Goal: Information Seeking & Learning: Learn about a topic

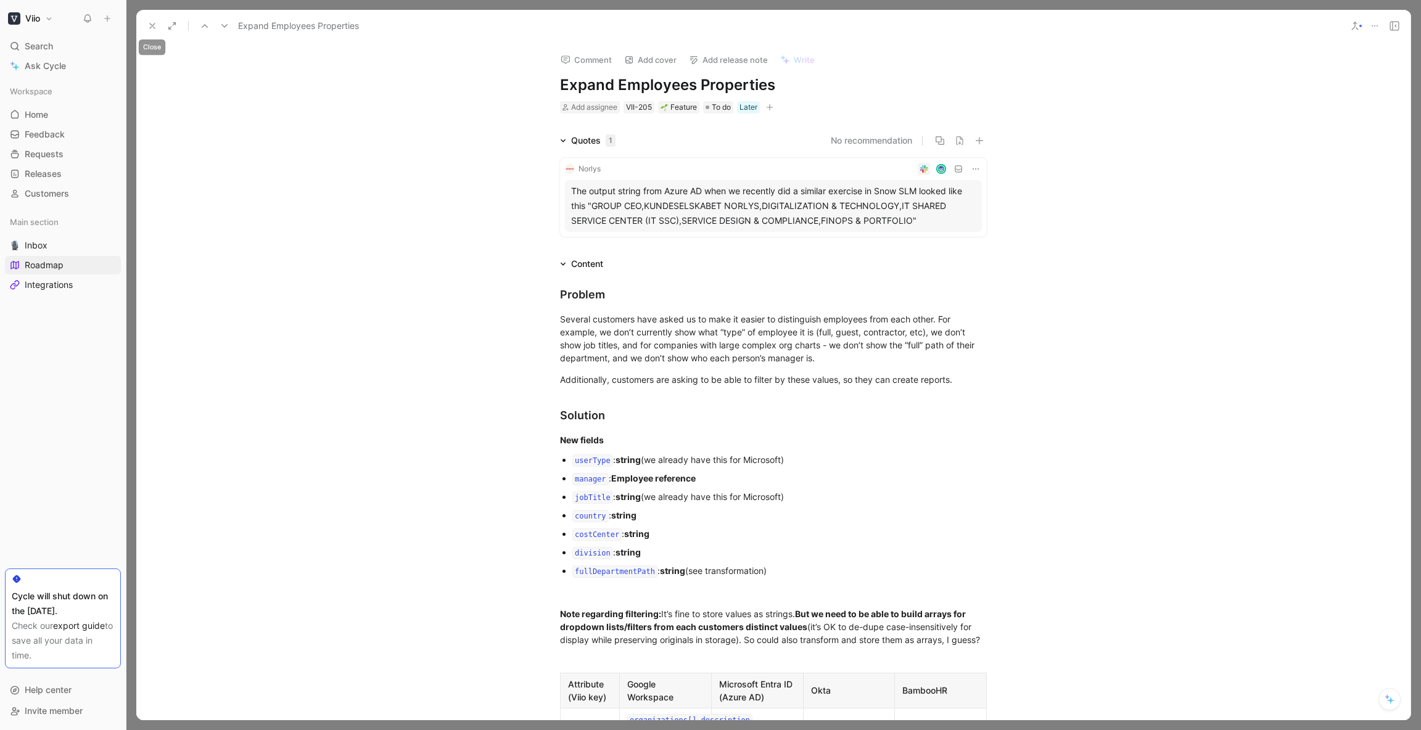
click at [154, 28] on icon at bounding box center [152, 26] width 10 height 10
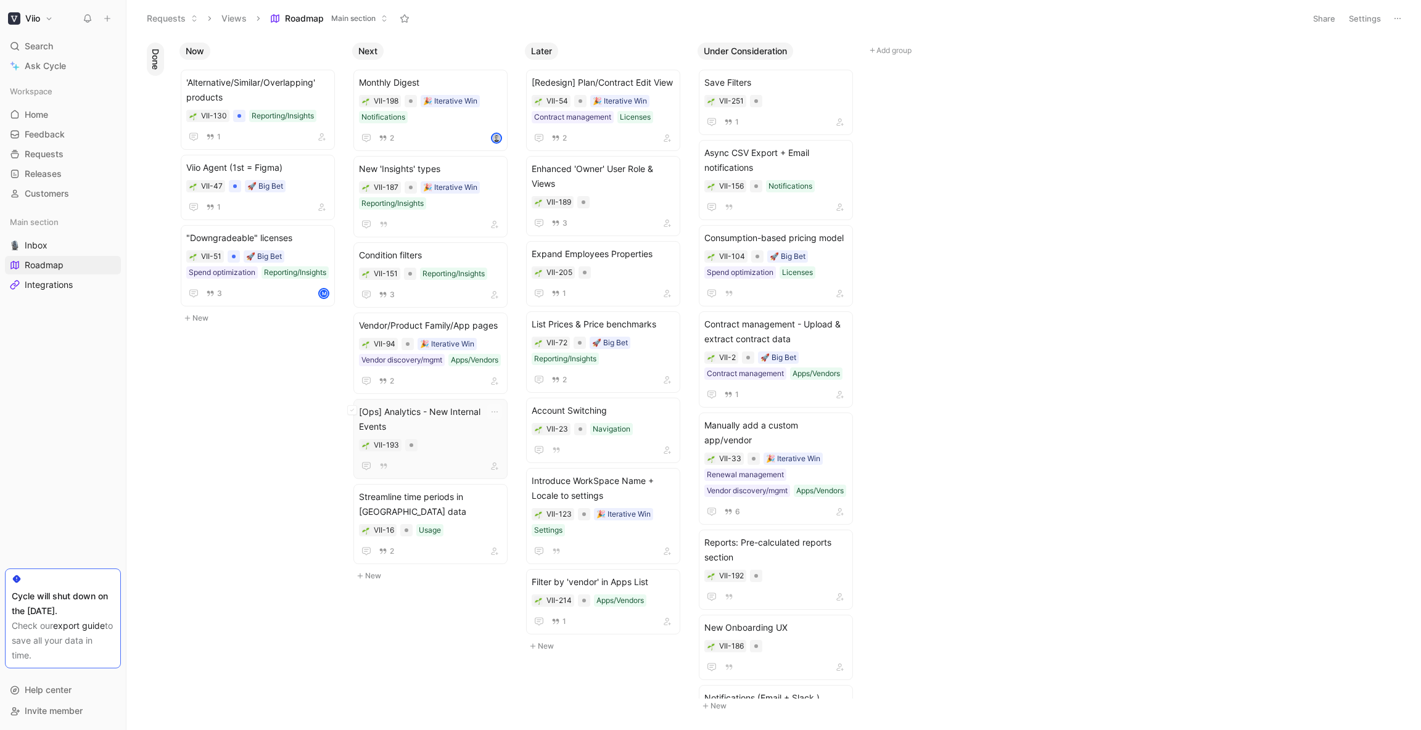
click at [462, 424] on span "[Ops] Analytics - New Internal Events" at bounding box center [430, 420] width 143 height 30
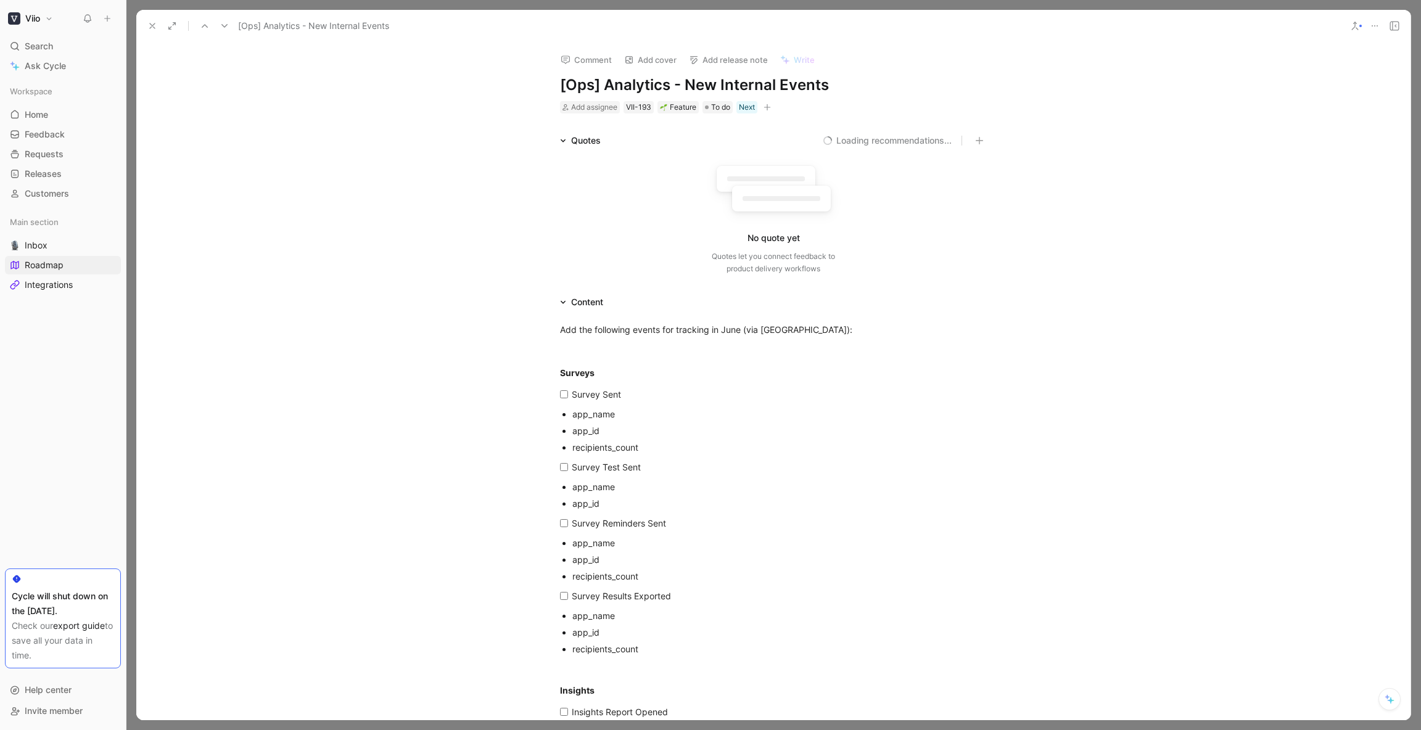
click at [742, 88] on h1 "[Ops] Analytics - New Internal Events" at bounding box center [773, 85] width 427 height 20
drag, startPoint x: 151, startPoint y: 22, endPoint x: 318, endPoint y: 110, distance: 189.9
click at [151, 22] on icon at bounding box center [152, 26] width 10 height 10
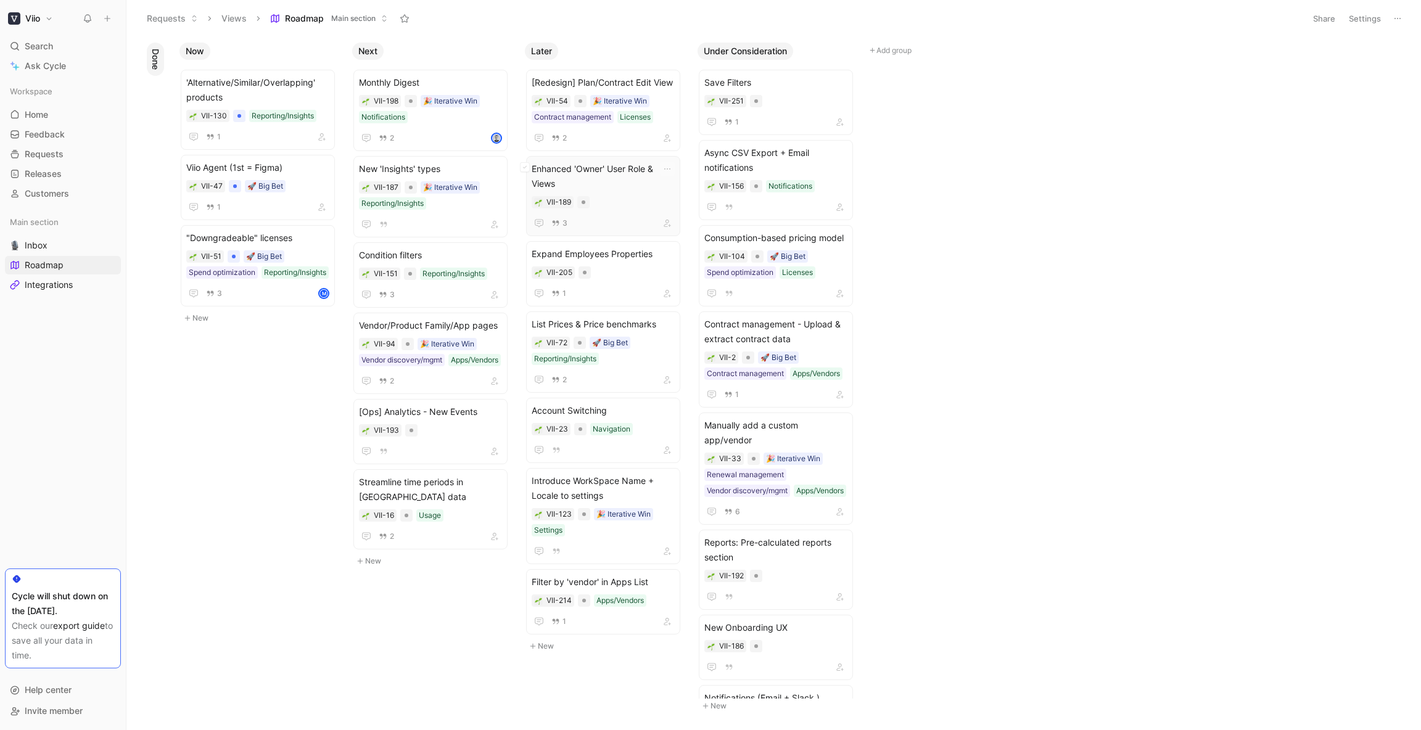
click at [613, 217] on div "3" at bounding box center [603, 223] width 143 height 15
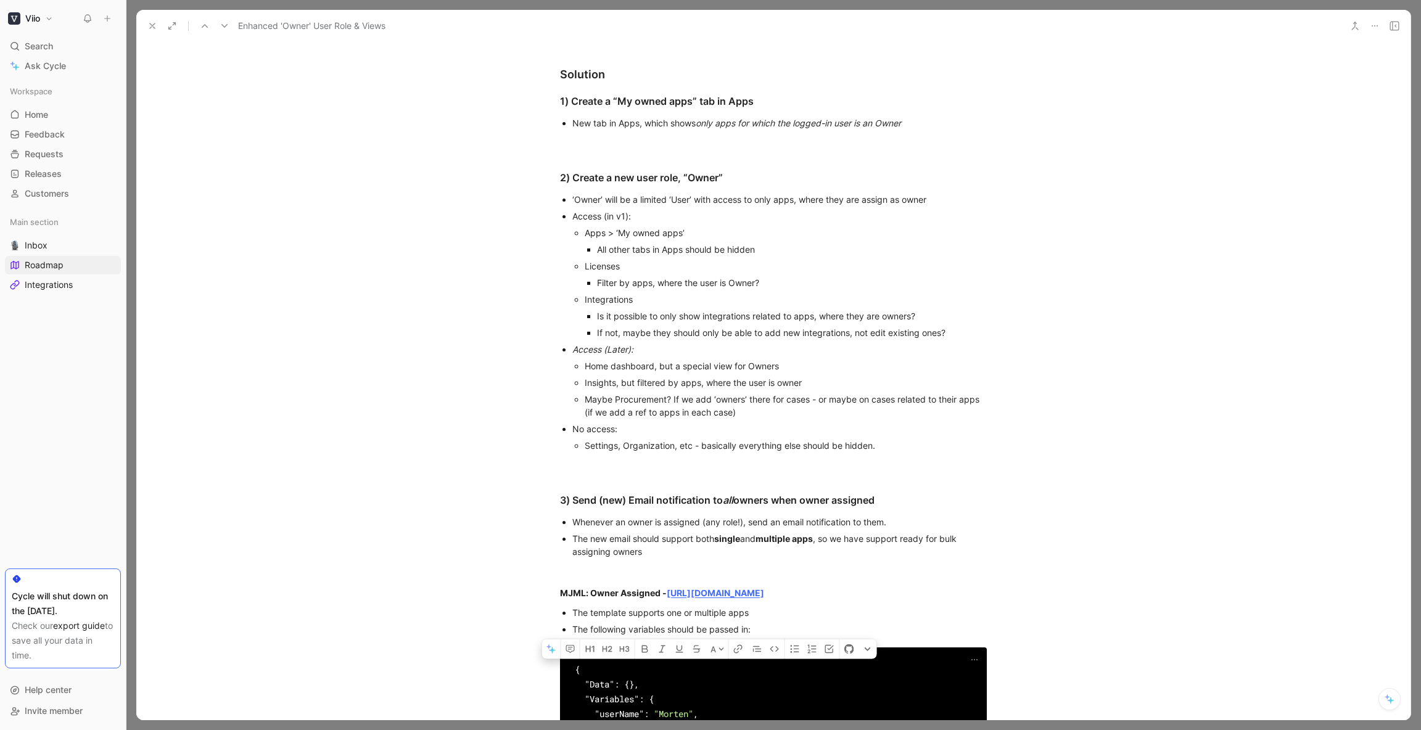
scroll to position [526, 0]
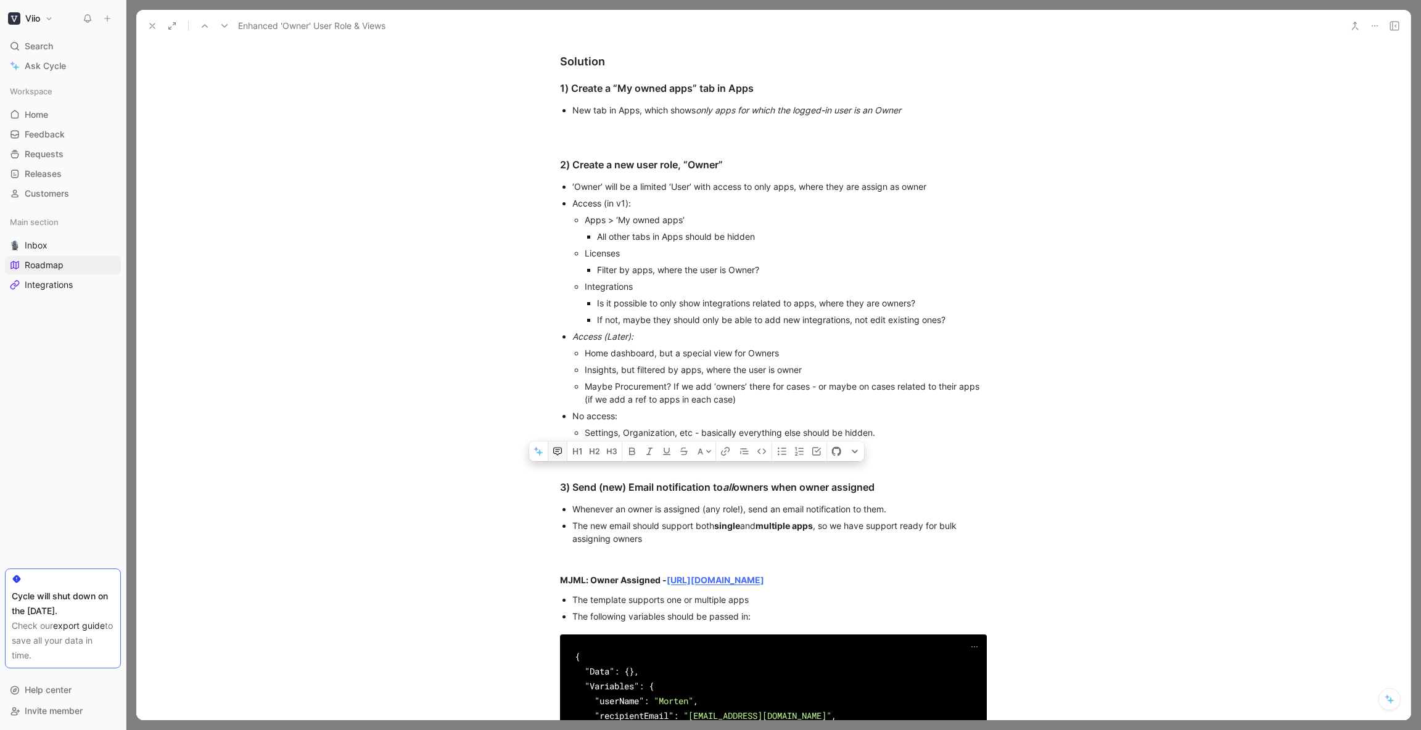
drag, startPoint x: 738, startPoint y: 317, endPoint x: 551, endPoint y: 474, distance: 244.4
click at [551, 475] on div "Problem & Context Our customers want to use Viio to manage and keep track of th…" at bounding box center [773, 526] width 1275 height 1295
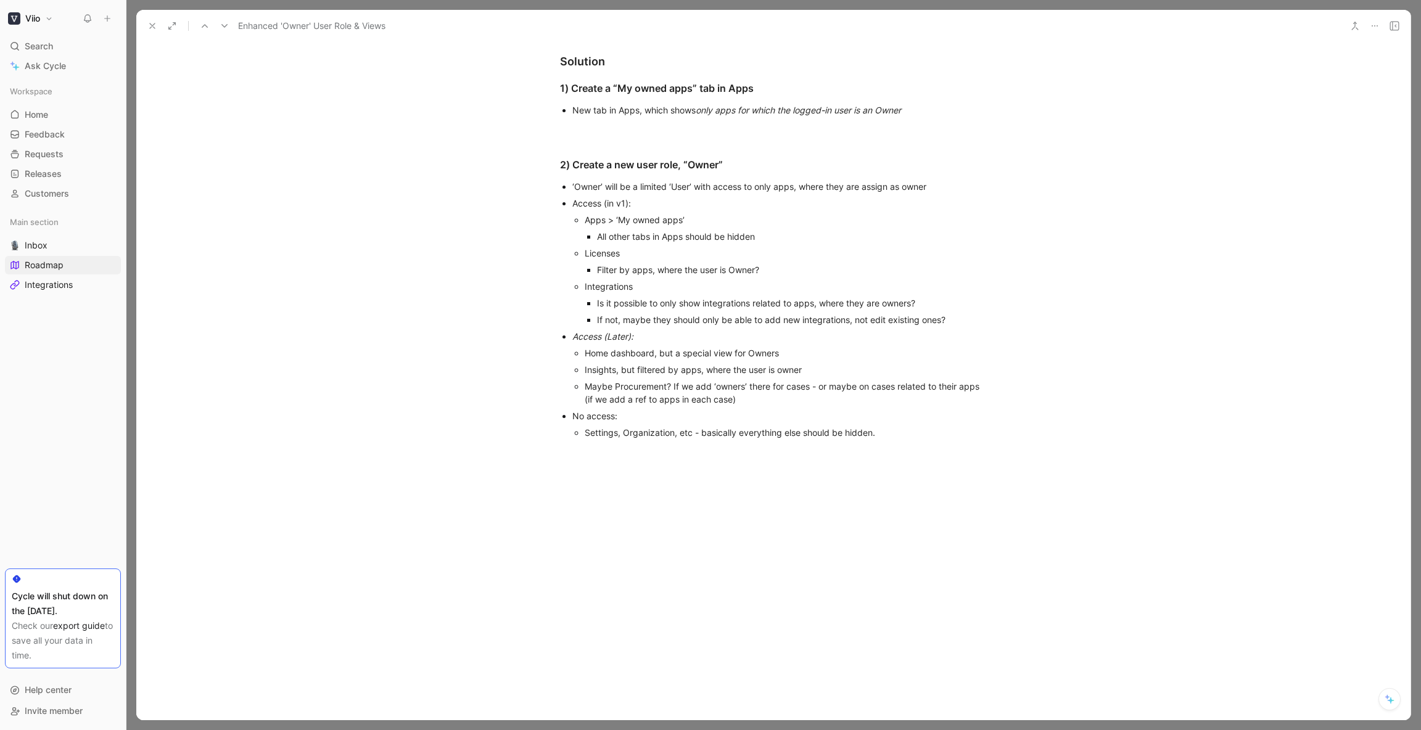
click at [151, 23] on icon at bounding box center [152, 26] width 10 height 10
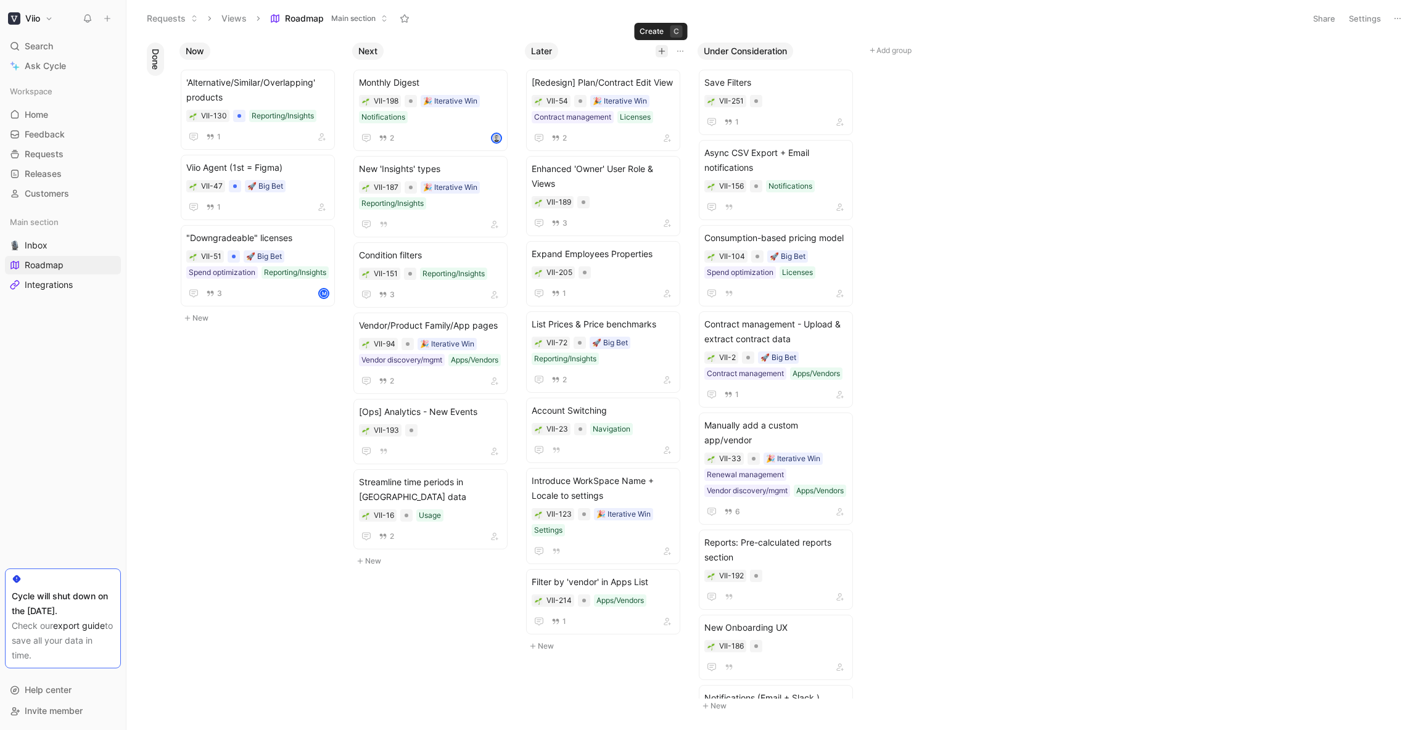
click at [662, 52] on icon "button" at bounding box center [661, 51] width 7 height 7
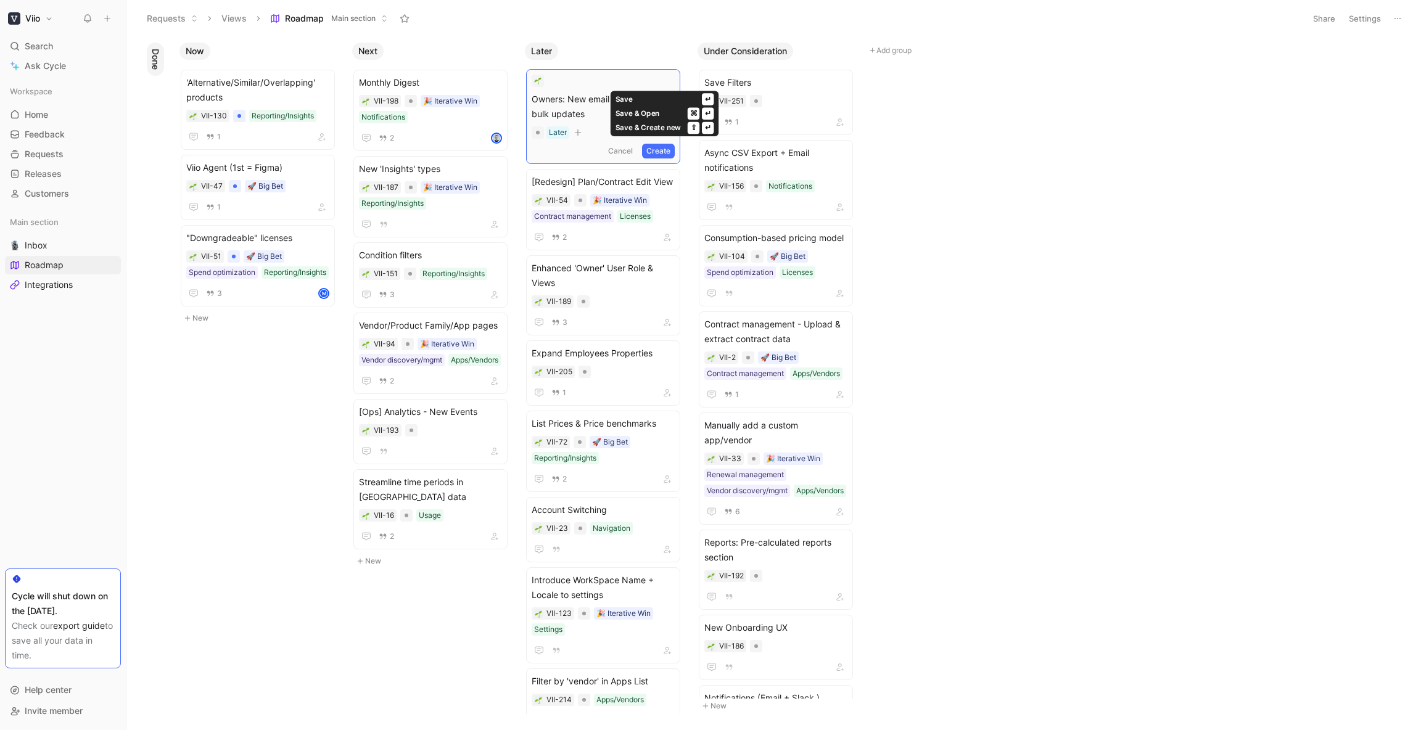
scroll to position [2, 0]
click at [667, 147] on button "Create" at bounding box center [658, 149] width 33 height 15
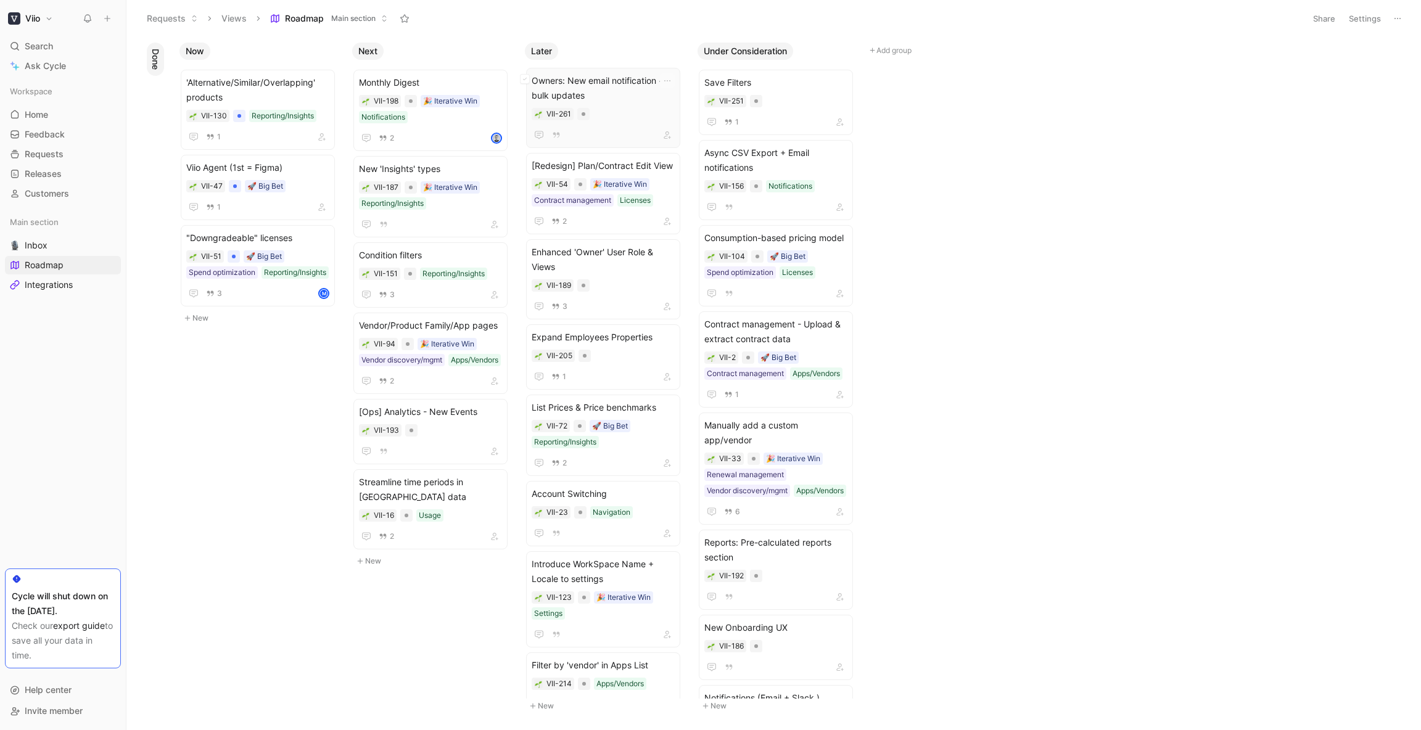
scroll to position [0, 0]
click at [590, 82] on span "Owners: New email notification + bulk updates" at bounding box center [603, 90] width 143 height 30
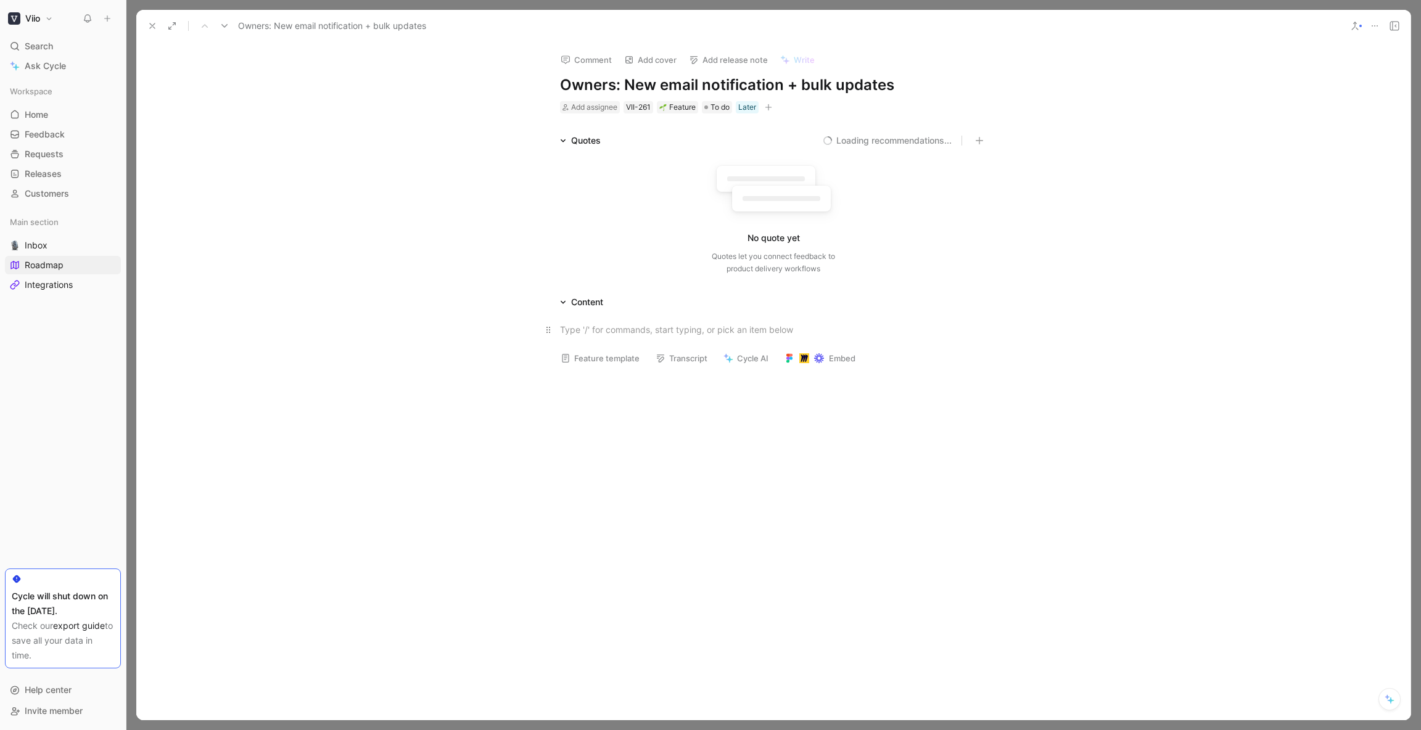
click at [619, 336] on p at bounding box center [774, 330] width 474 height 20
paste div
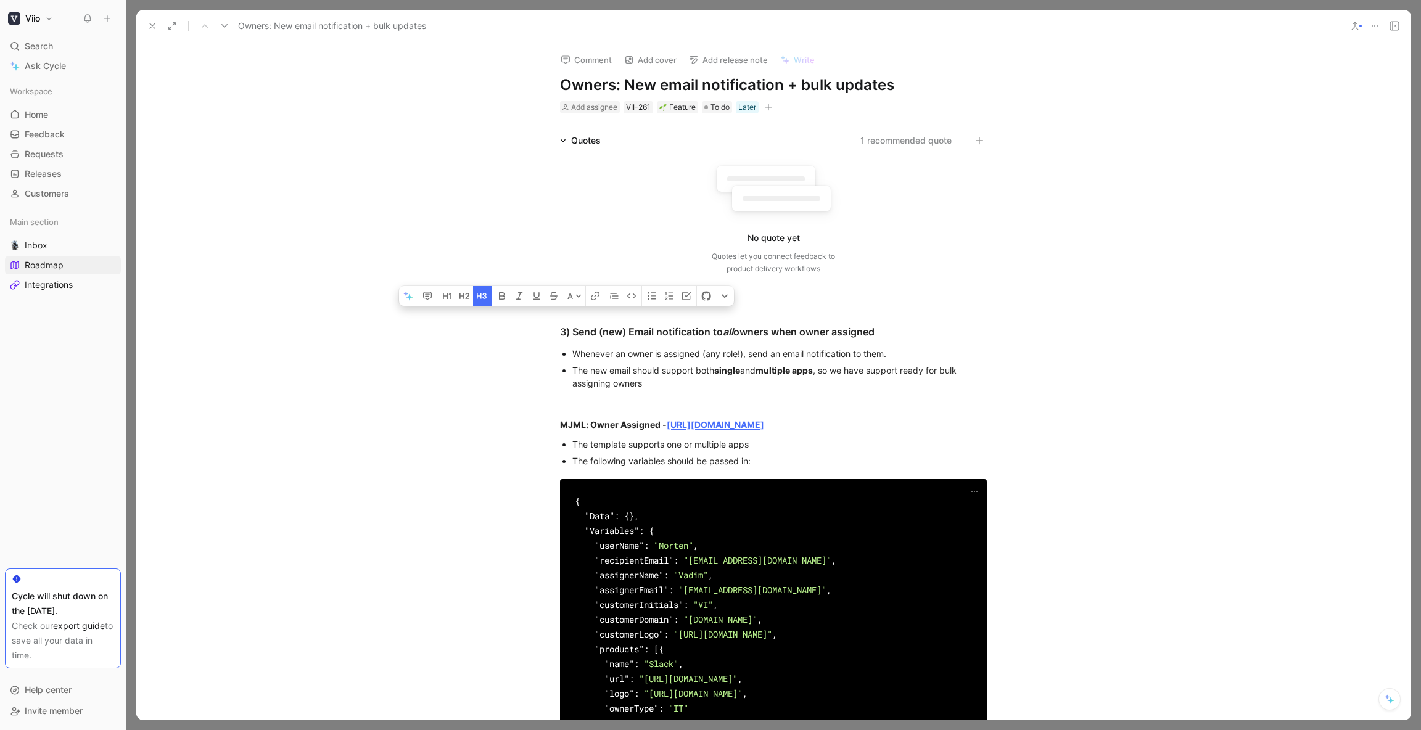
drag, startPoint x: 548, startPoint y: 333, endPoint x: 518, endPoint y: 333, distance: 30.2
click at [519, 333] on div "3) Send (new) Email notification to all owners when owner assigned Whenever an …" at bounding box center [773, 664] width 1275 height 709
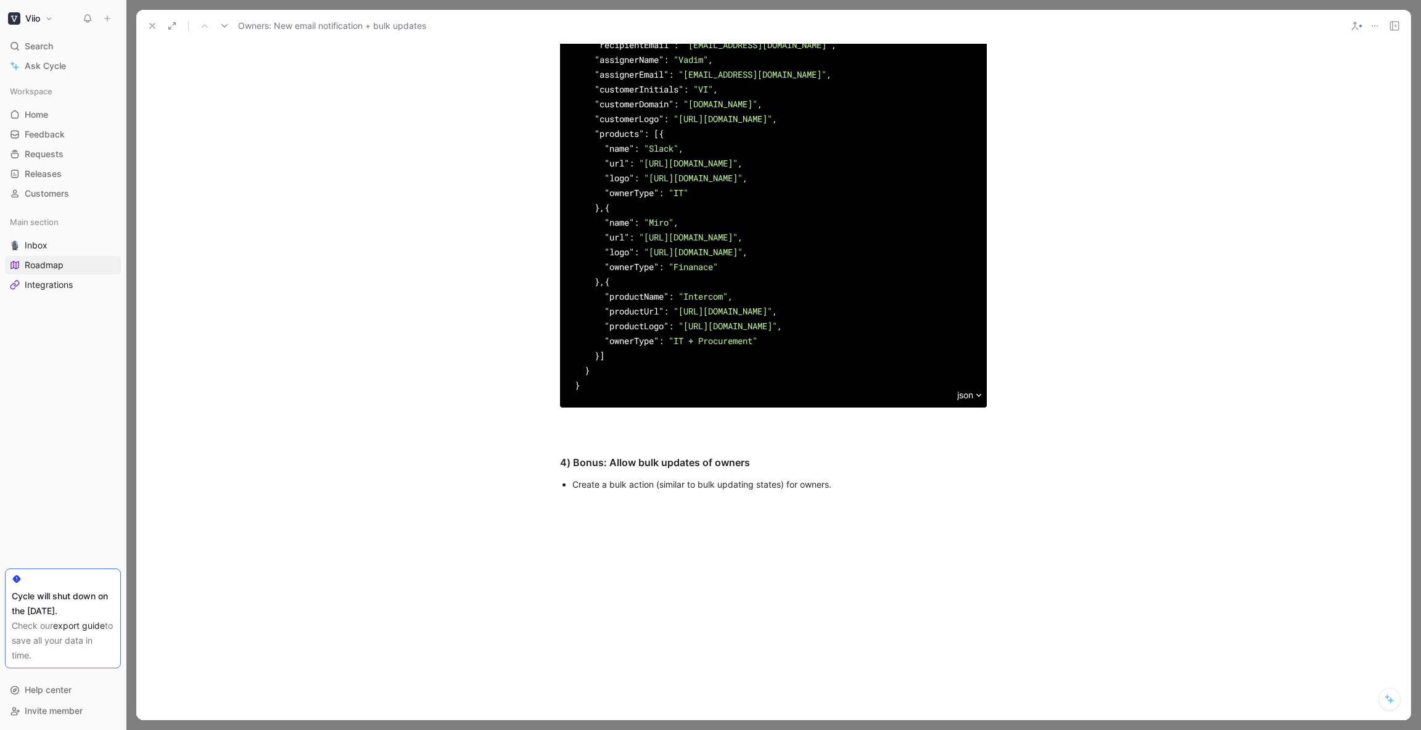
scroll to position [546, 0]
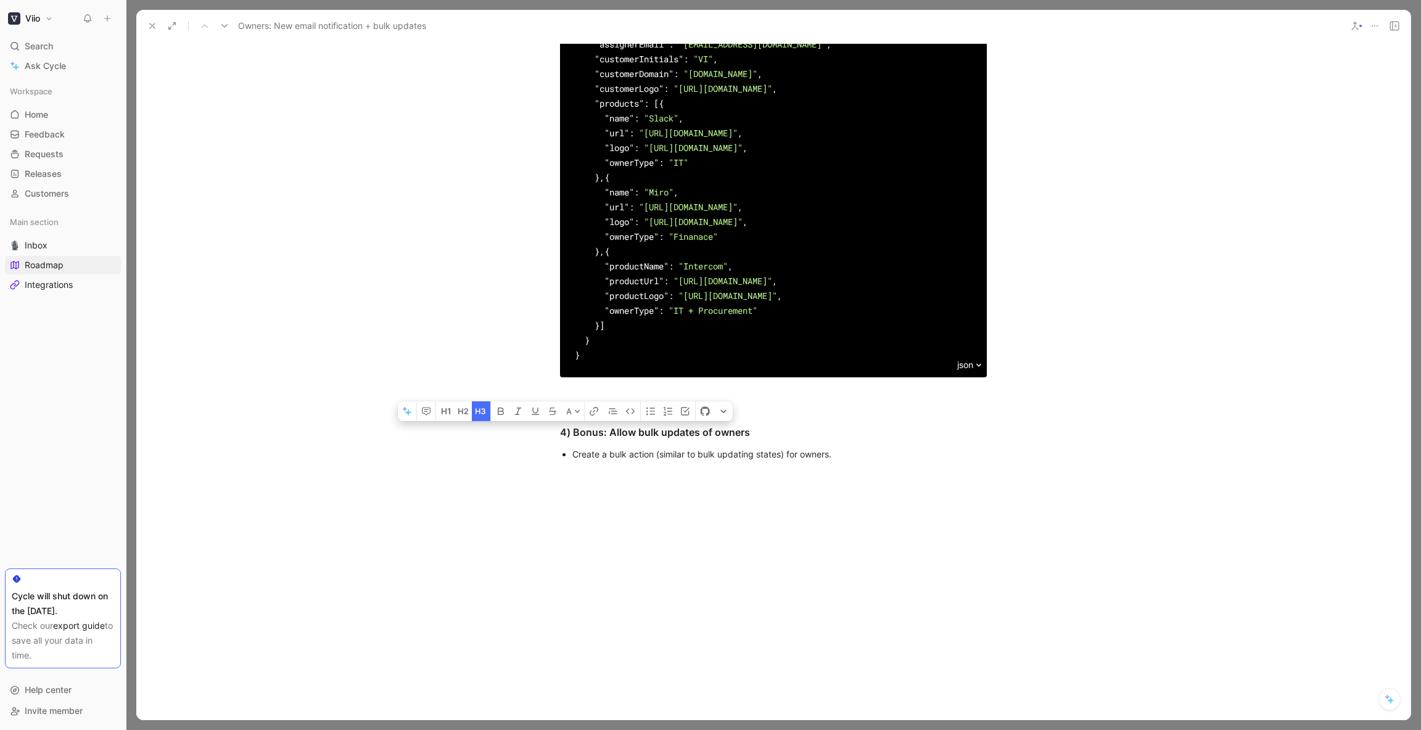
drag, startPoint x: 540, startPoint y: 449, endPoint x: 516, endPoint y: 447, distance: 24.7
click at [516, 447] on div "1) Send (new) Email notification to all owners when owner assigned Whenever an …" at bounding box center [773, 118] width 1275 height 709
click at [607, 440] on div "2) Bonus: Allow bulk updates of owners" at bounding box center [773, 432] width 427 height 15
click at [664, 408] on p at bounding box center [774, 397] width 474 height 20
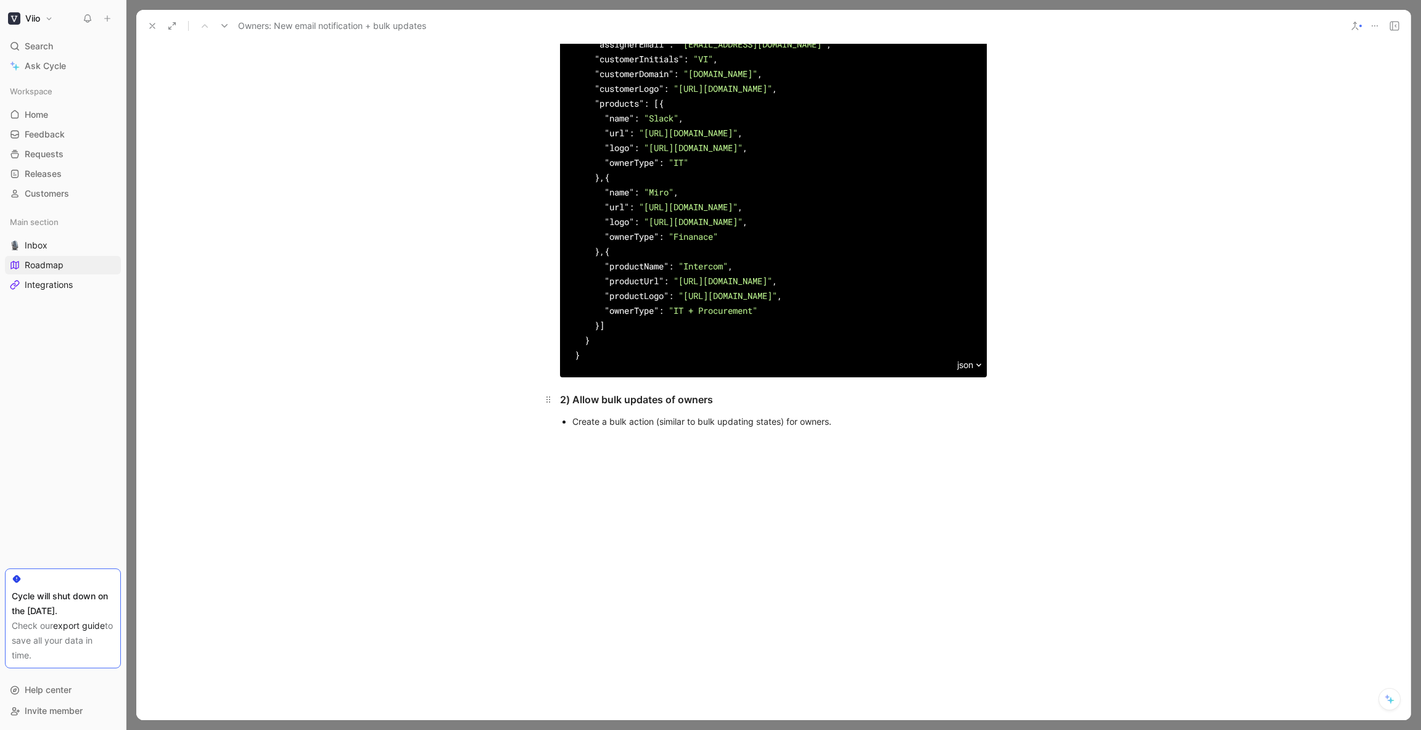
click at [562, 407] on div "2) Allow bulk updates of owners" at bounding box center [773, 399] width 427 height 15
click at [732, 475] on div at bounding box center [773, 564] width 1275 height 219
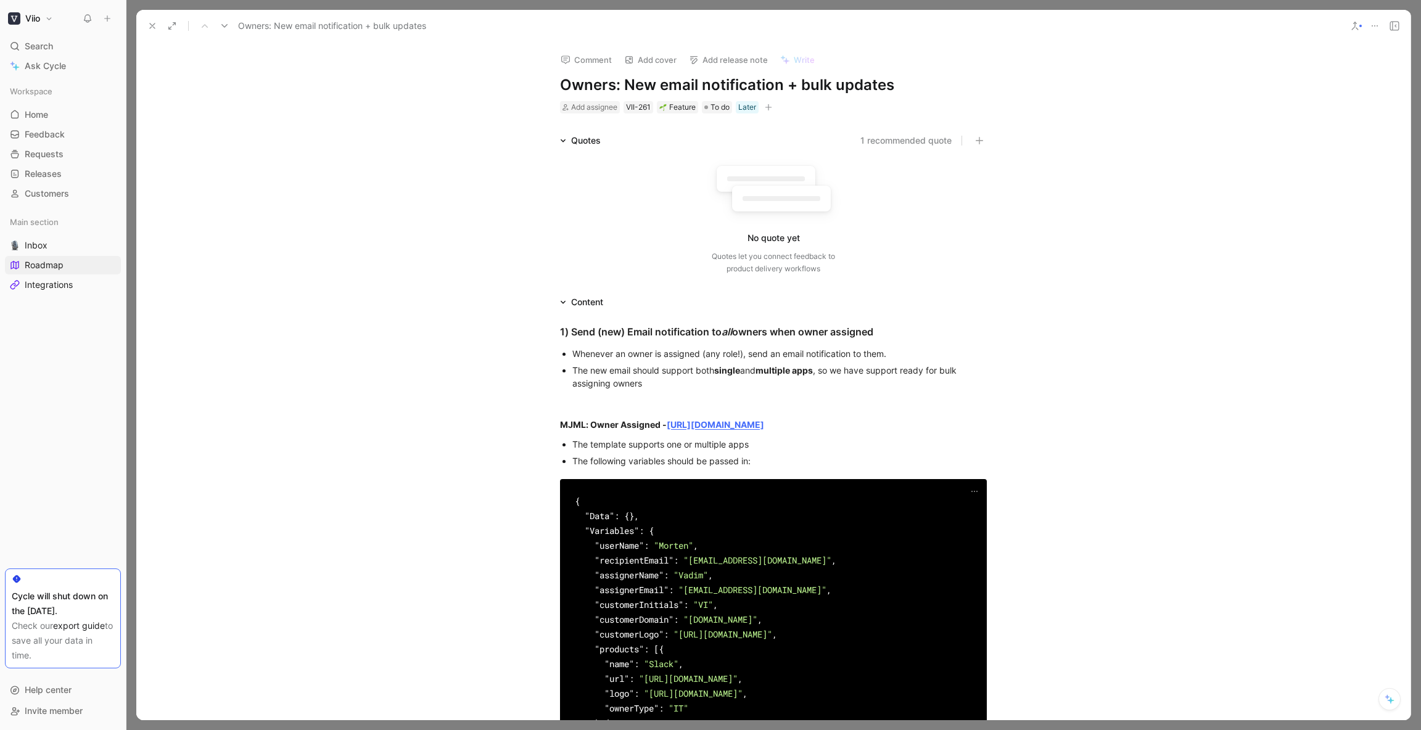
scroll to position [1, 0]
drag, startPoint x: 781, startPoint y: 445, endPoint x: 669, endPoint y: 446, distance: 112.3
click at [666, 447] on div "The template supports one or multiple apps" at bounding box center [780, 443] width 415 height 13
click at [780, 463] on div "The following variables should be passed in:" at bounding box center [780, 460] width 415 height 13
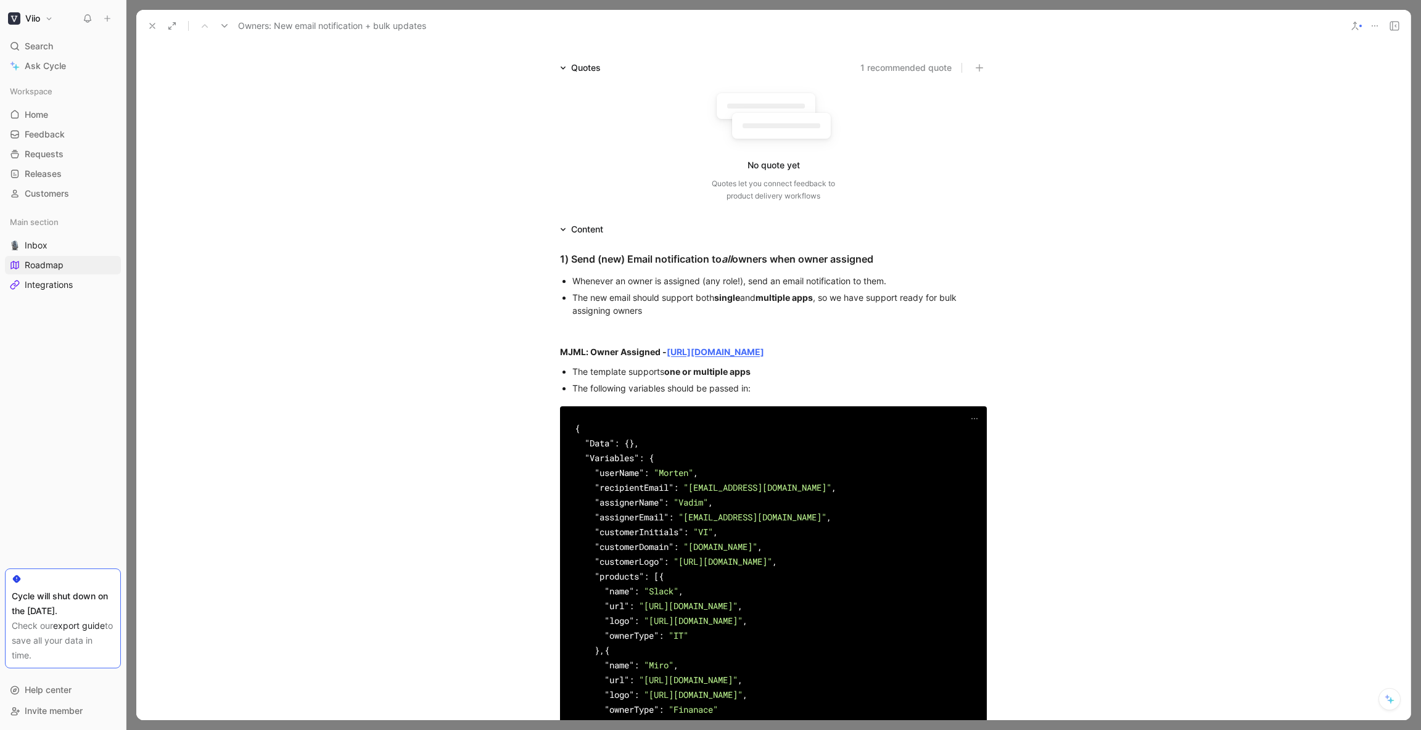
scroll to position [0, 0]
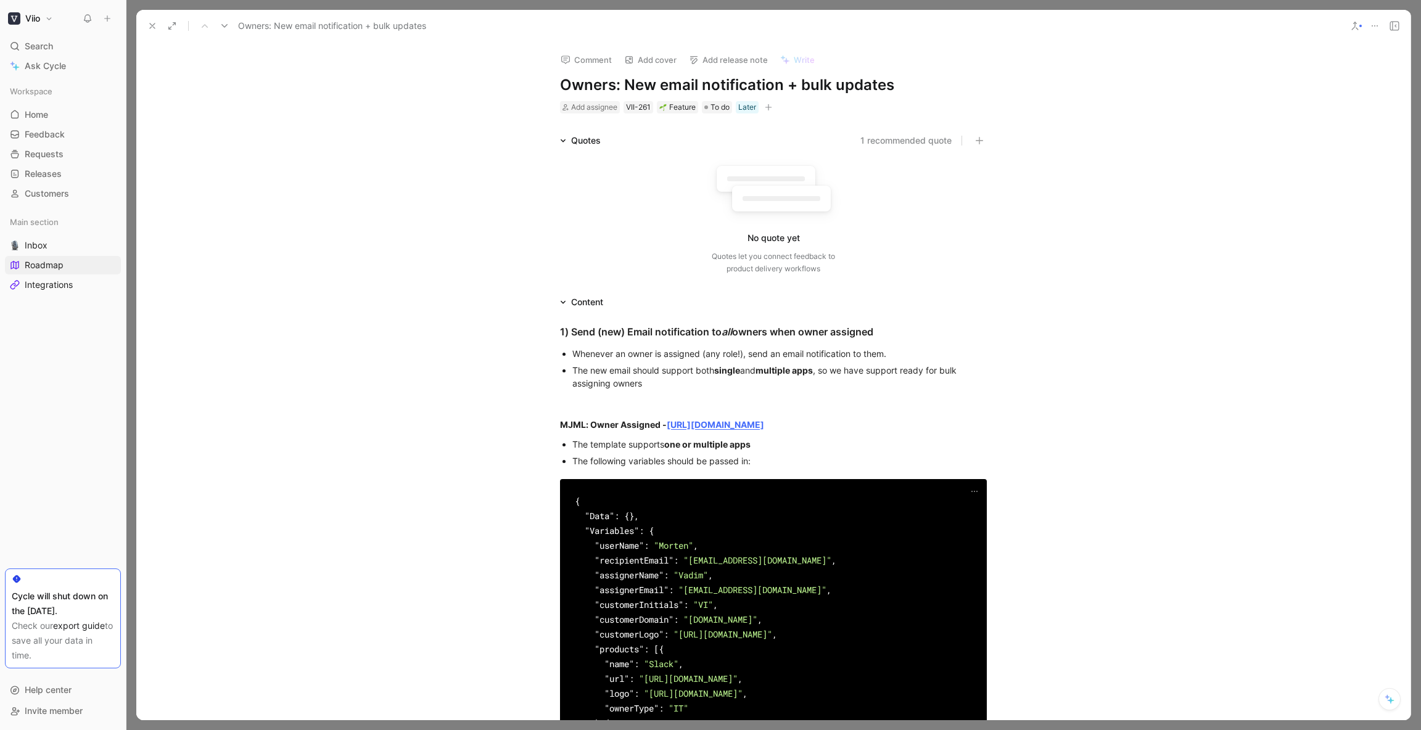
click at [678, 373] on div "The new email should support both single and multiple apps , so we have support…" at bounding box center [780, 377] width 415 height 26
drag, startPoint x: 154, startPoint y: 23, endPoint x: 161, endPoint y: 24, distance: 7.4
click at [154, 23] on icon at bounding box center [152, 26] width 10 height 10
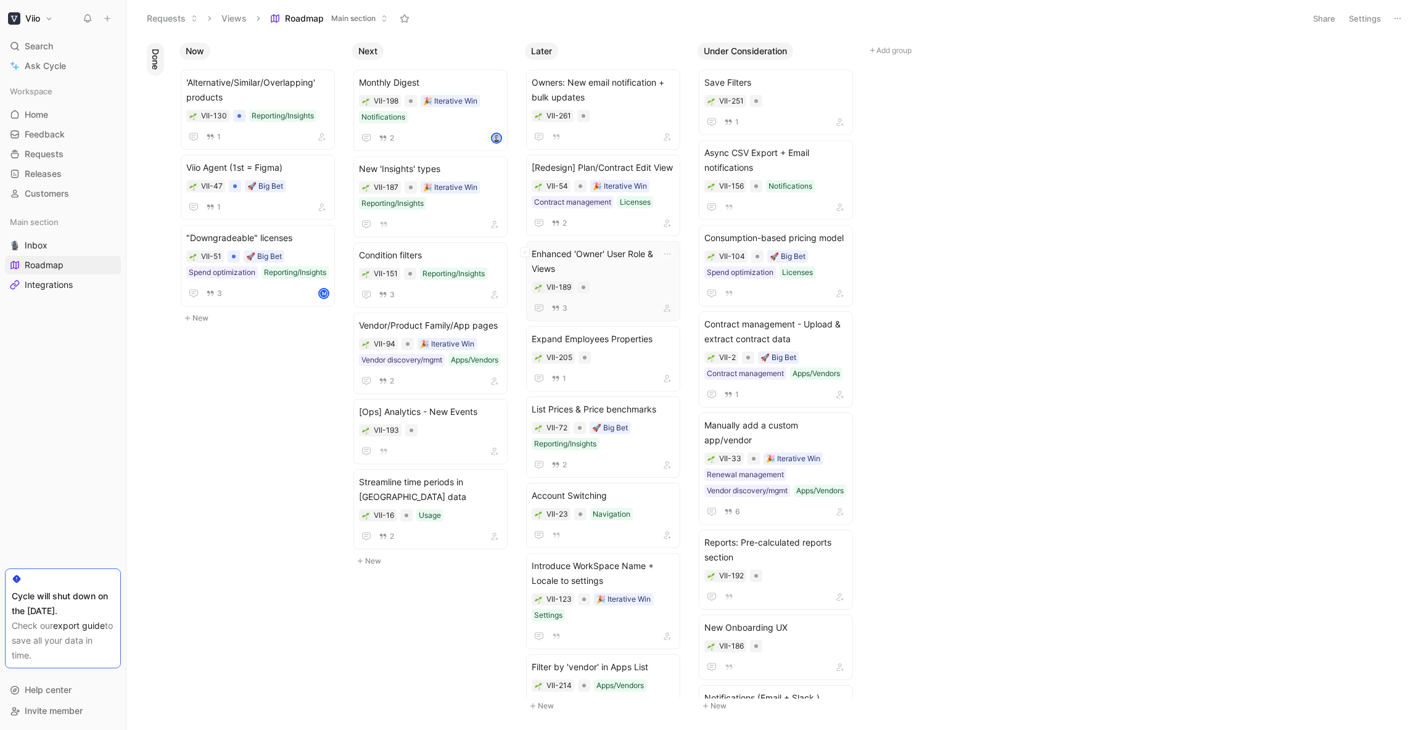
click at [613, 257] on span "Enhanced 'Owner' User Role & Views" at bounding box center [603, 262] width 143 height 30
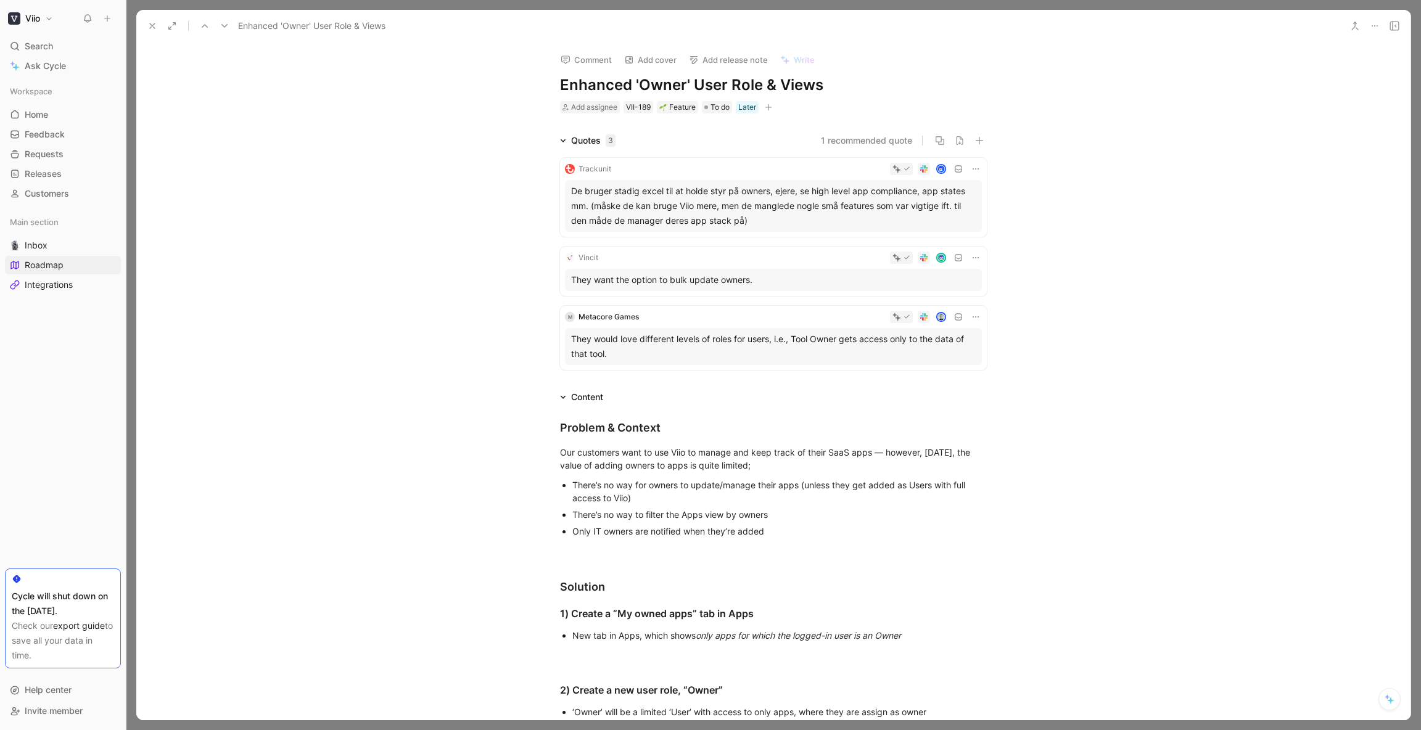
click at [563, 85] on h1 "Enhanced 'Owner' User Role & Views" at bounding box center [773, 85] width 427 height 20
click at [668, 85] on h1 "Owners: Enhanced 'Owner' User Role & Views" at bounding box center [773, 85] width 427 height 20
click at [772, 89] on h1 "Owners: 'Owner' User Role & Views" at bounding box center [773, 85] width 427 height 20
click at [151, 28] on icon at bounding box center [152, 26] width 10 height 10
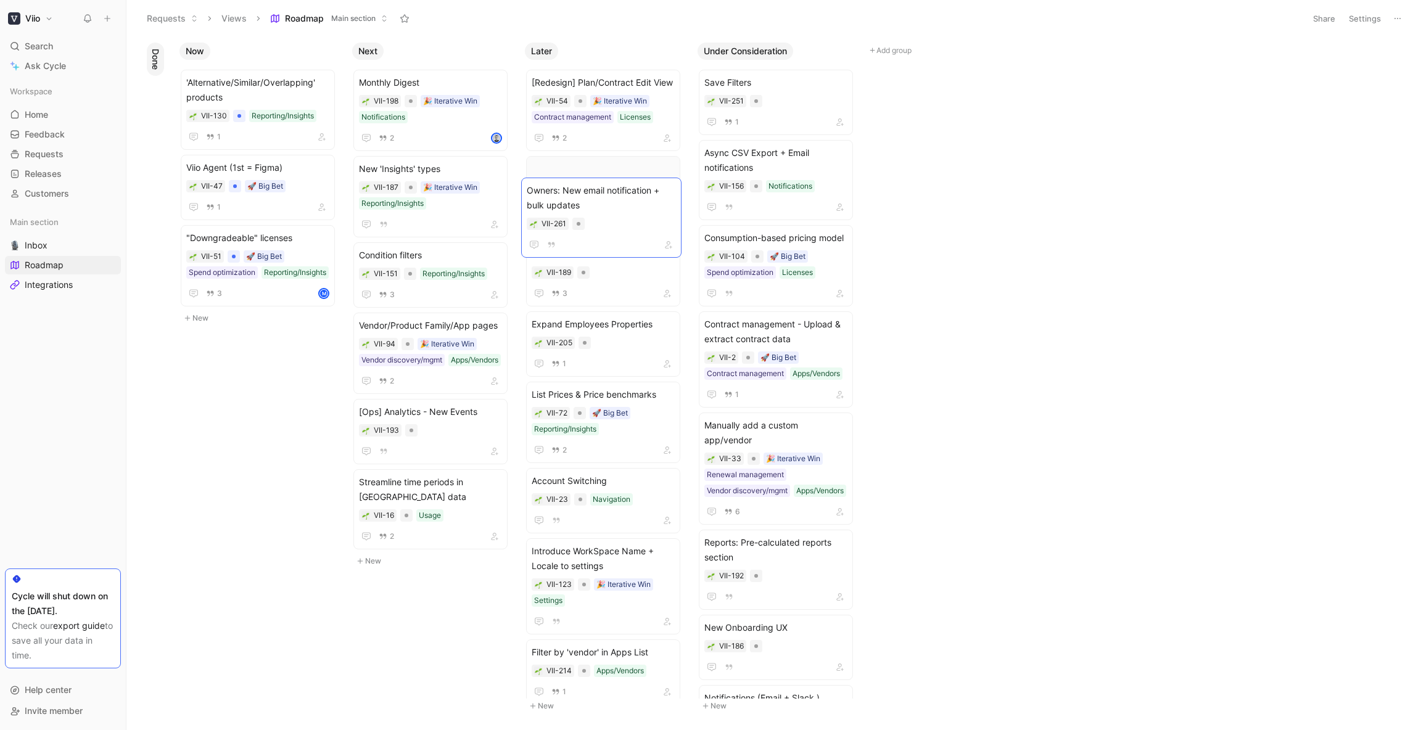
drag, startPoint x: 597, startPoint y: 192, endPoint x: 598, endPoint y: 221, distance: 29.6
drag, startPoint x: 589, startPoint y: 173, endPoint x: 602, endPoint y: 274, distance: 101.3
drag, startPoint x: 614, startPoint y: 239, endPoint x: 613, endPoint y: 261, distance: 22.2
click at [616, 252] on span "Owners: 'Owner' User Role & Views" at bounding box center [603, 254] width 143 height 15
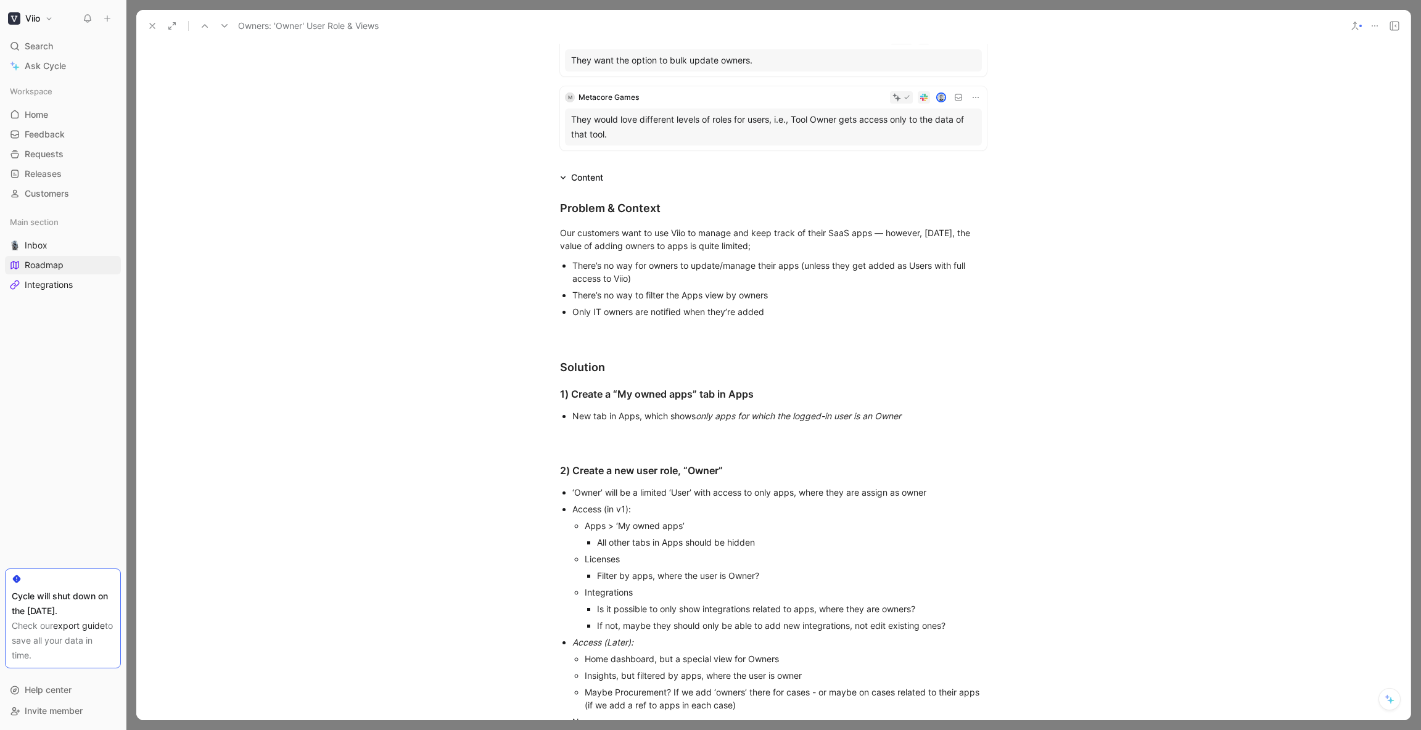
scroll to position [222, 0]
click at [760, 337] on p at bounding box center [774, 329] width 474 height 20
drag, startPoint x: 777, startPoint y: 311, endPoint x: 552, endPoint y: 315, distance: 224.6
click at [552, 315] on ul "There’s no way for owners to update/manage their apps (unless they get added as…" at bounding box center [774, 286] width 474 height 63
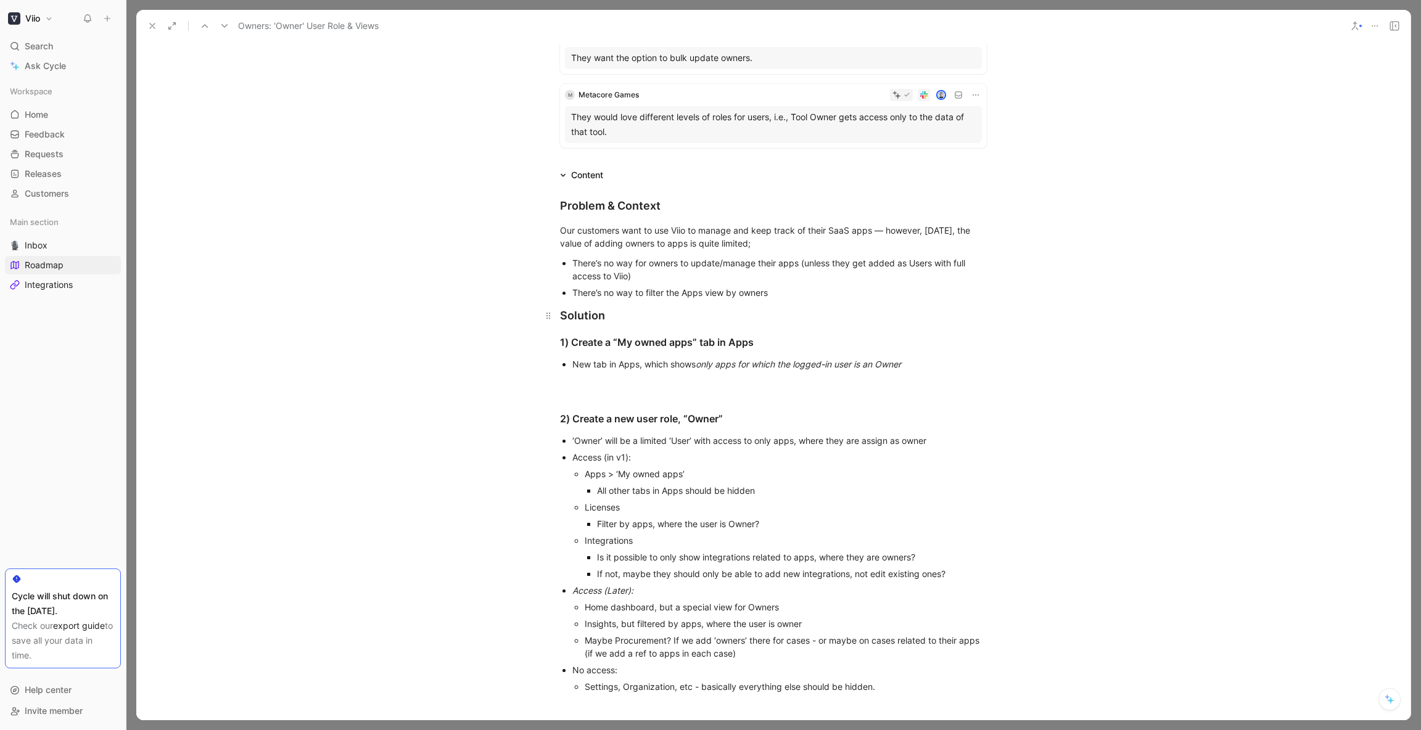
click at [556, 320] on h2 "Solution" at bounding box center [774, 315] width 474 height 27
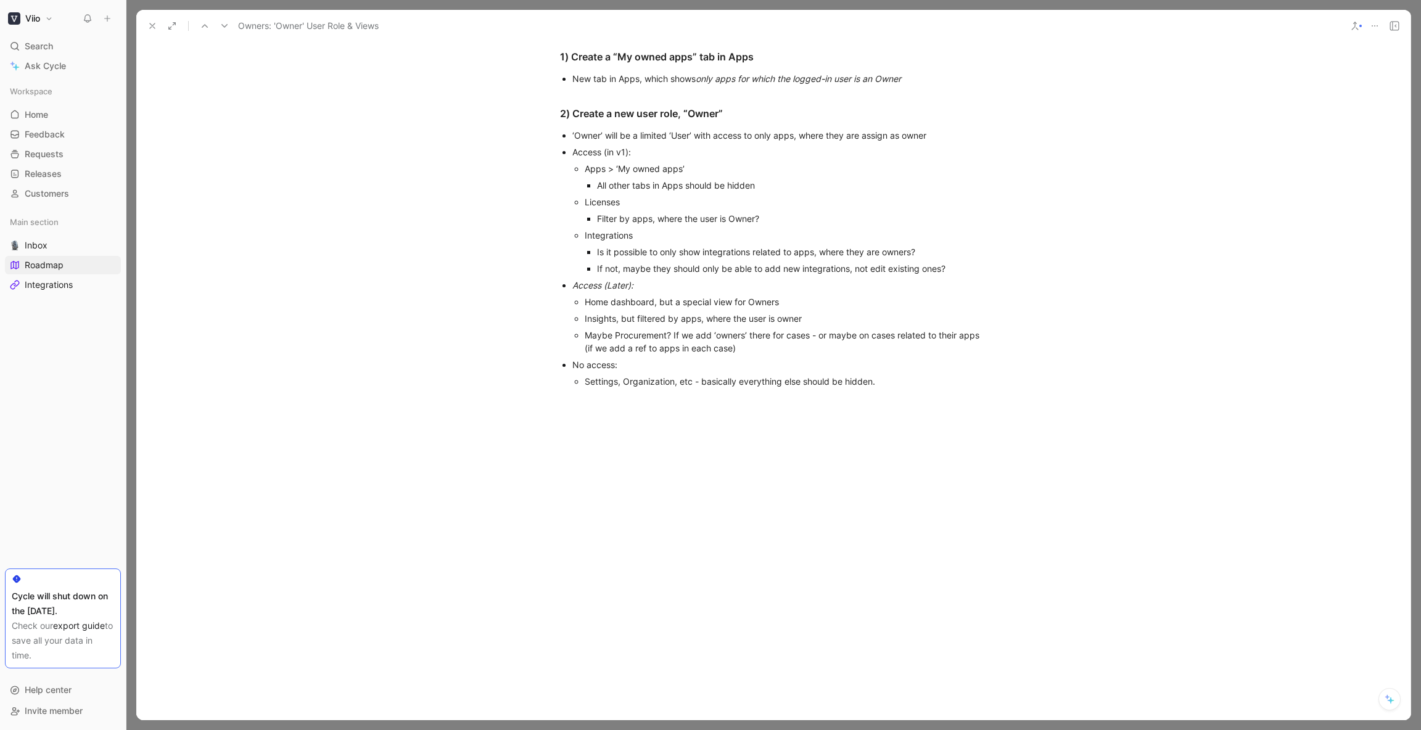
scroll to position [556, 0]
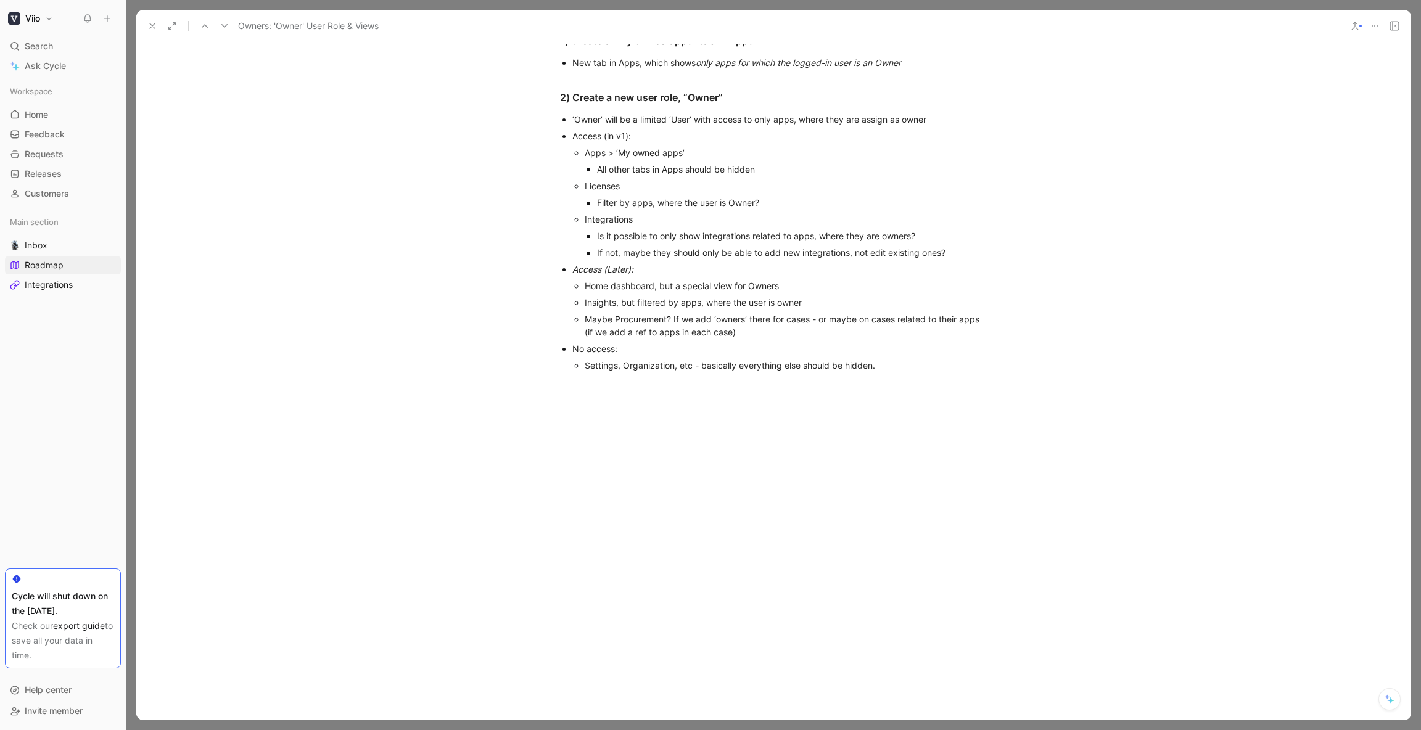
click at [722, 470] on div at bounding box center [773, 493] width 1275 height 219
click at [732, 444] on div at bounding box center [773, 493] width 1275 height 219
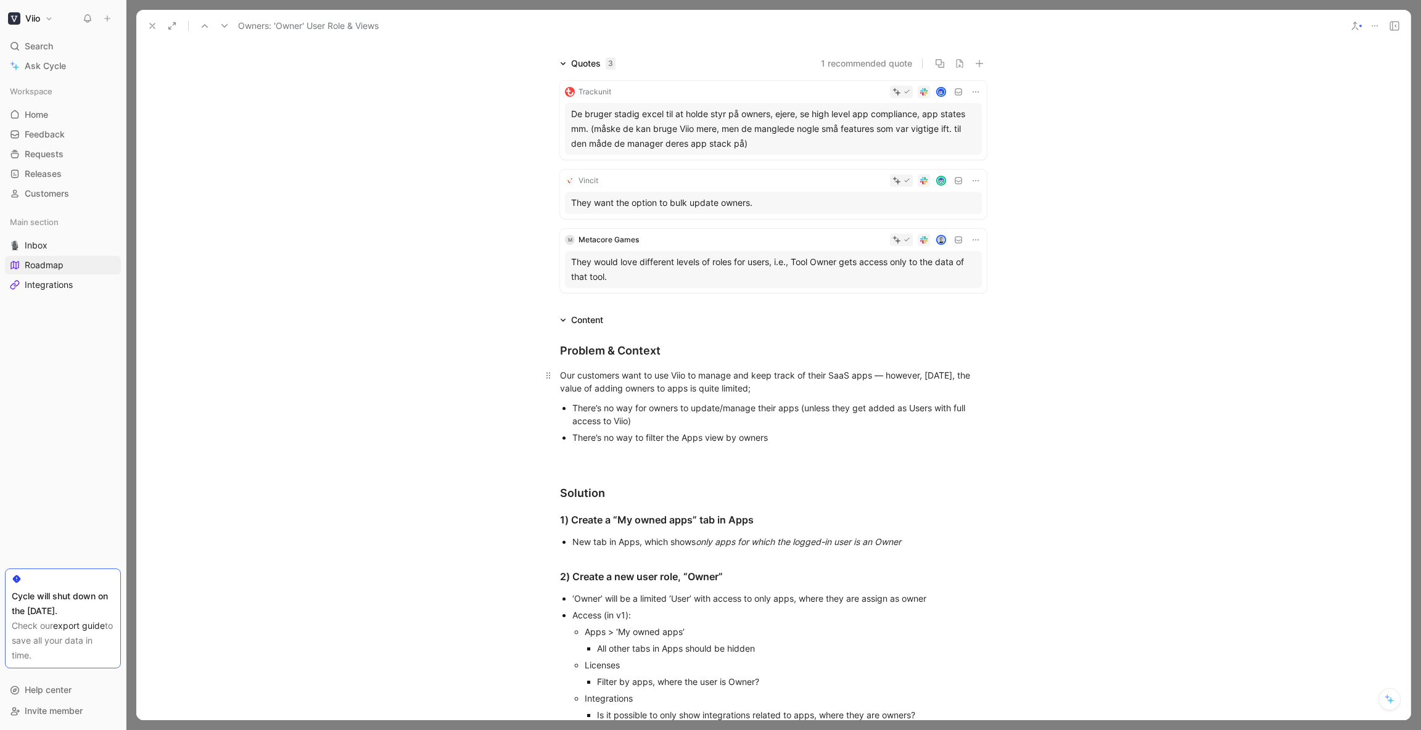
scroll to position [0, 0]
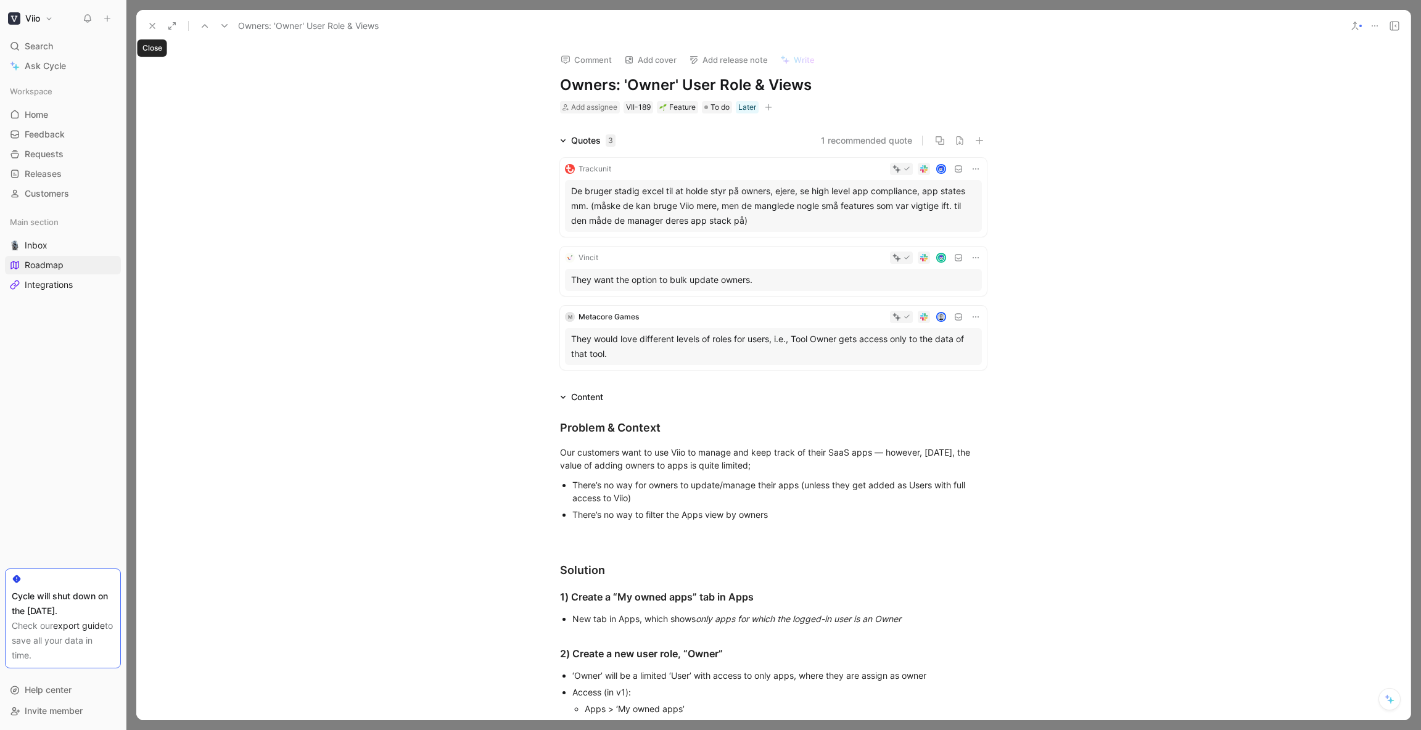
click at [157, 23] on icon at bounding box center [152, 26] width 10 height 10
